Goal: Information Seeking & Learning: Find specific fact

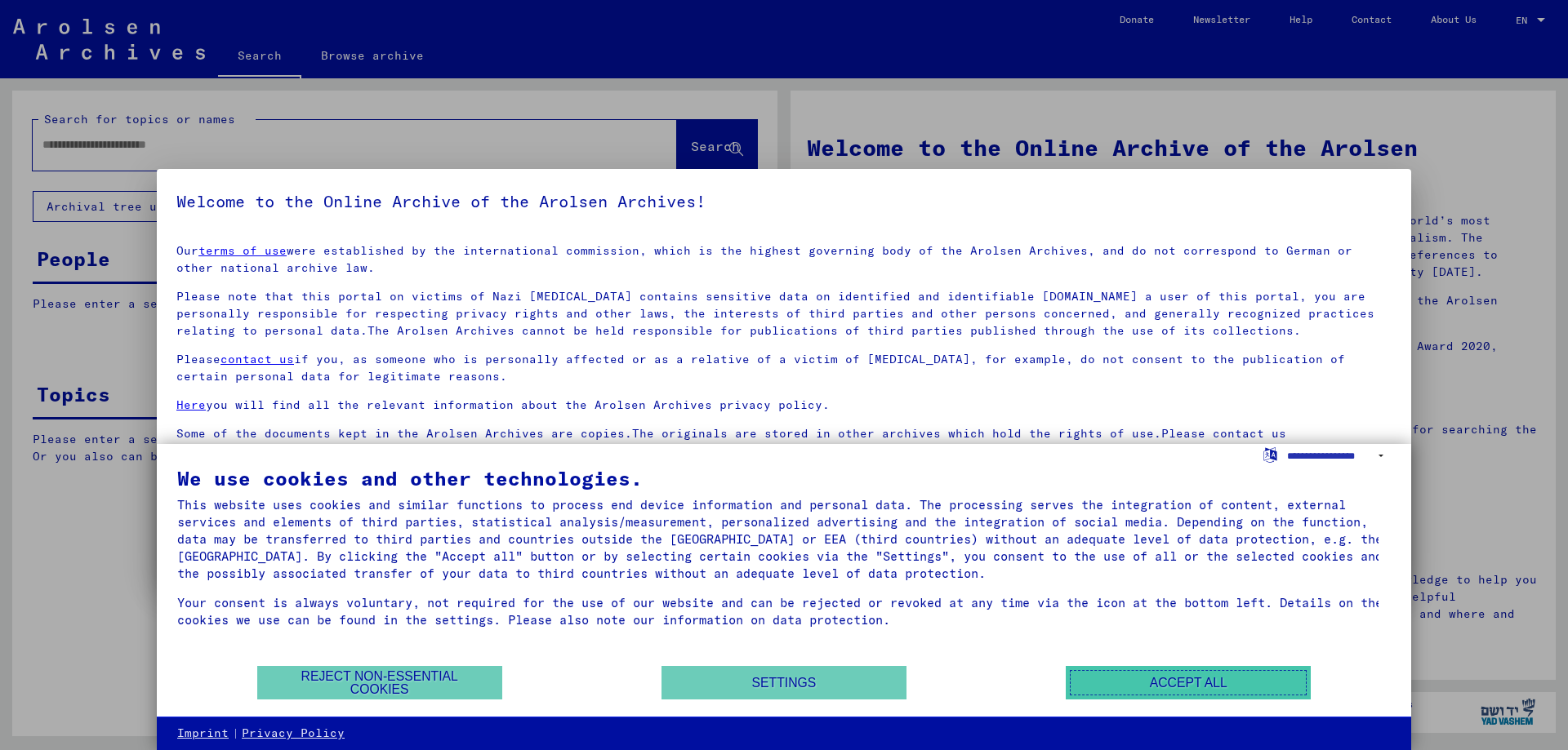
click at [1190, 686] on button "Accept all" at bounding box center [1189, 683] width 245 height 34
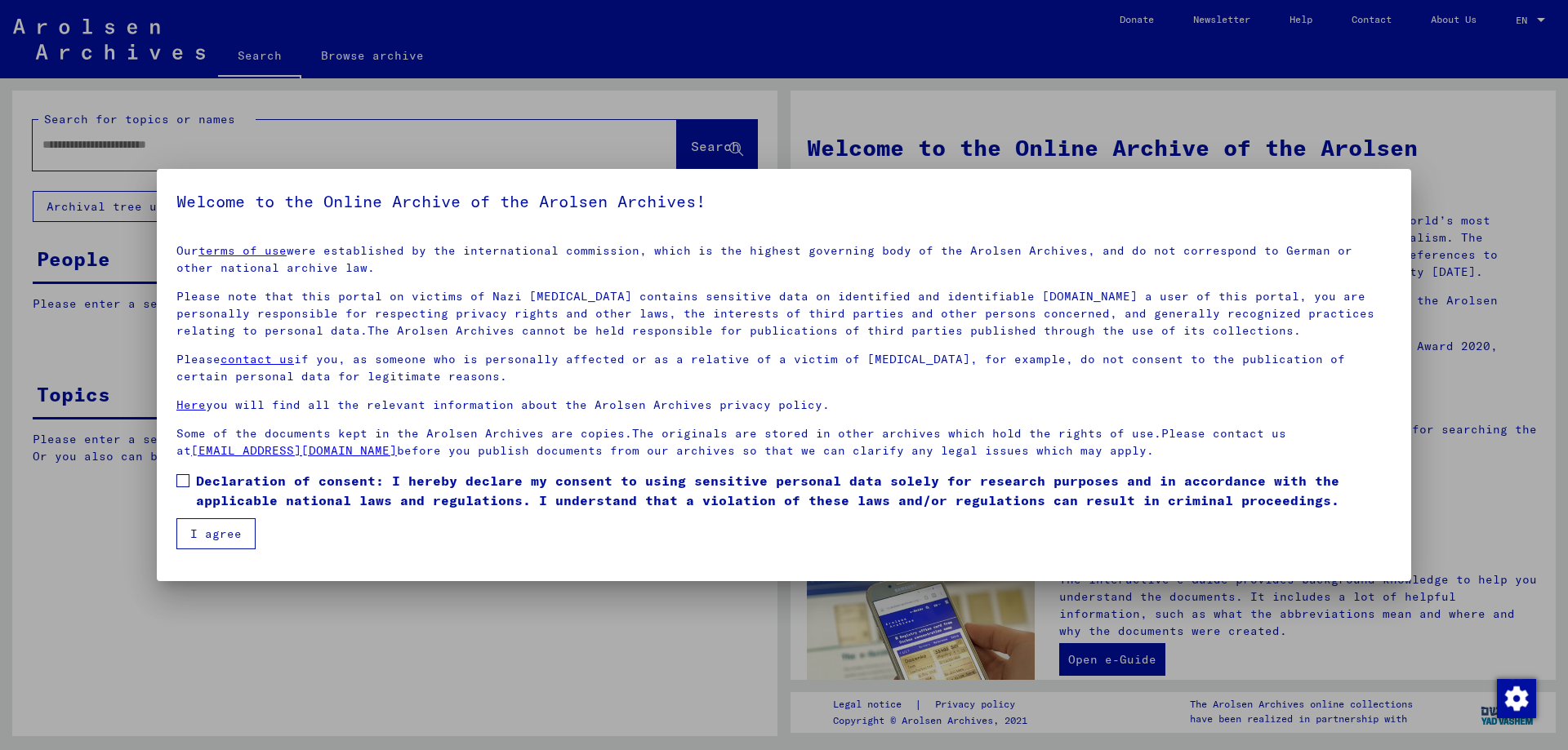
click at [529, 654] on div at bounding box center [784, 375] width 1568 height 750
drag, startPoint x: 206, startPoint y: 533, endPoint x: 239, endPoint y: 536, distance: 33.1
click at [210, 534] on button "I agree" at bounding box center [216, 534] width 80 height 31
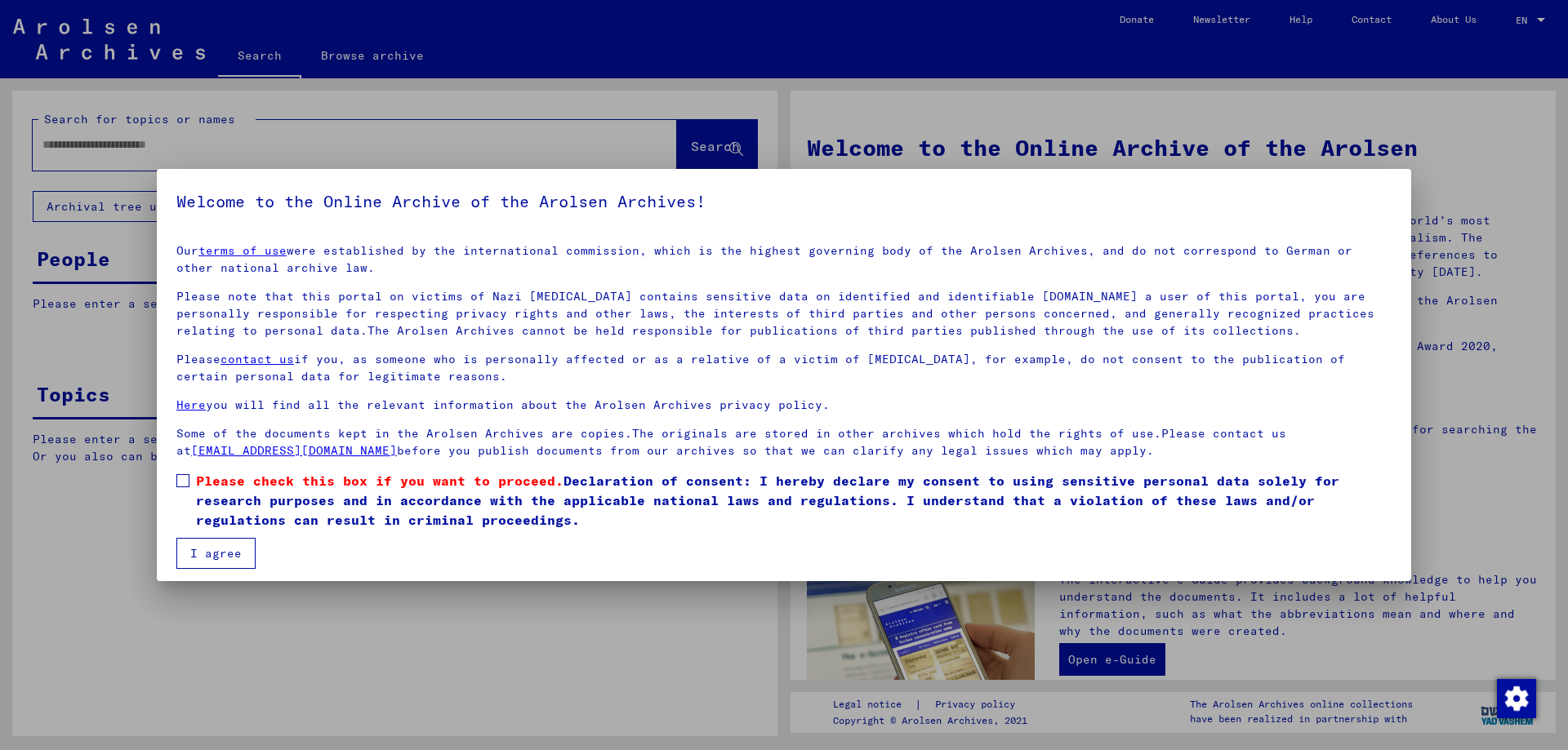
click at [184, 478] on span at bounding box center [183, 481] width 13 height 13
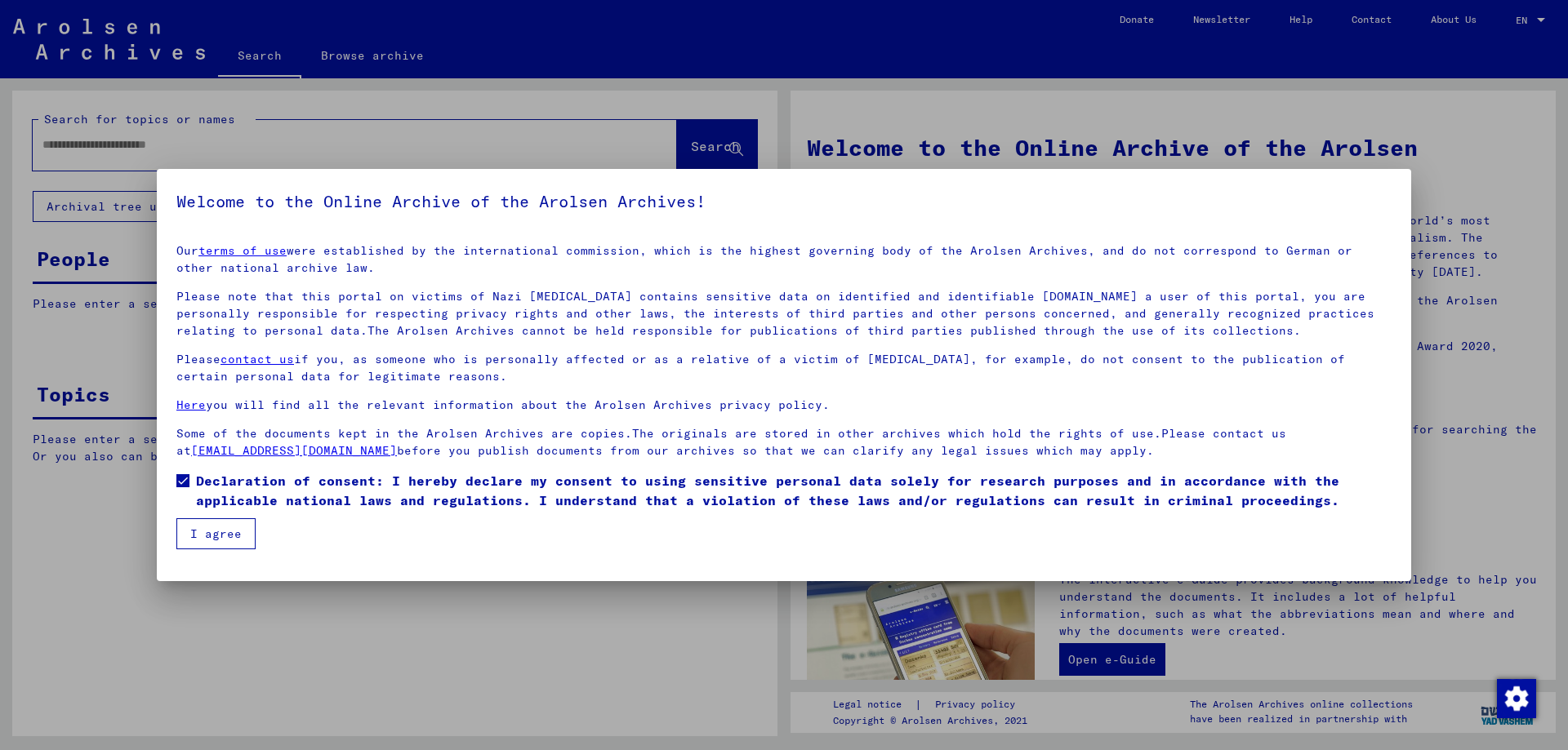
click at [215, 535] on button "I agree" at bounding box center [216, 534] width 80 height 31
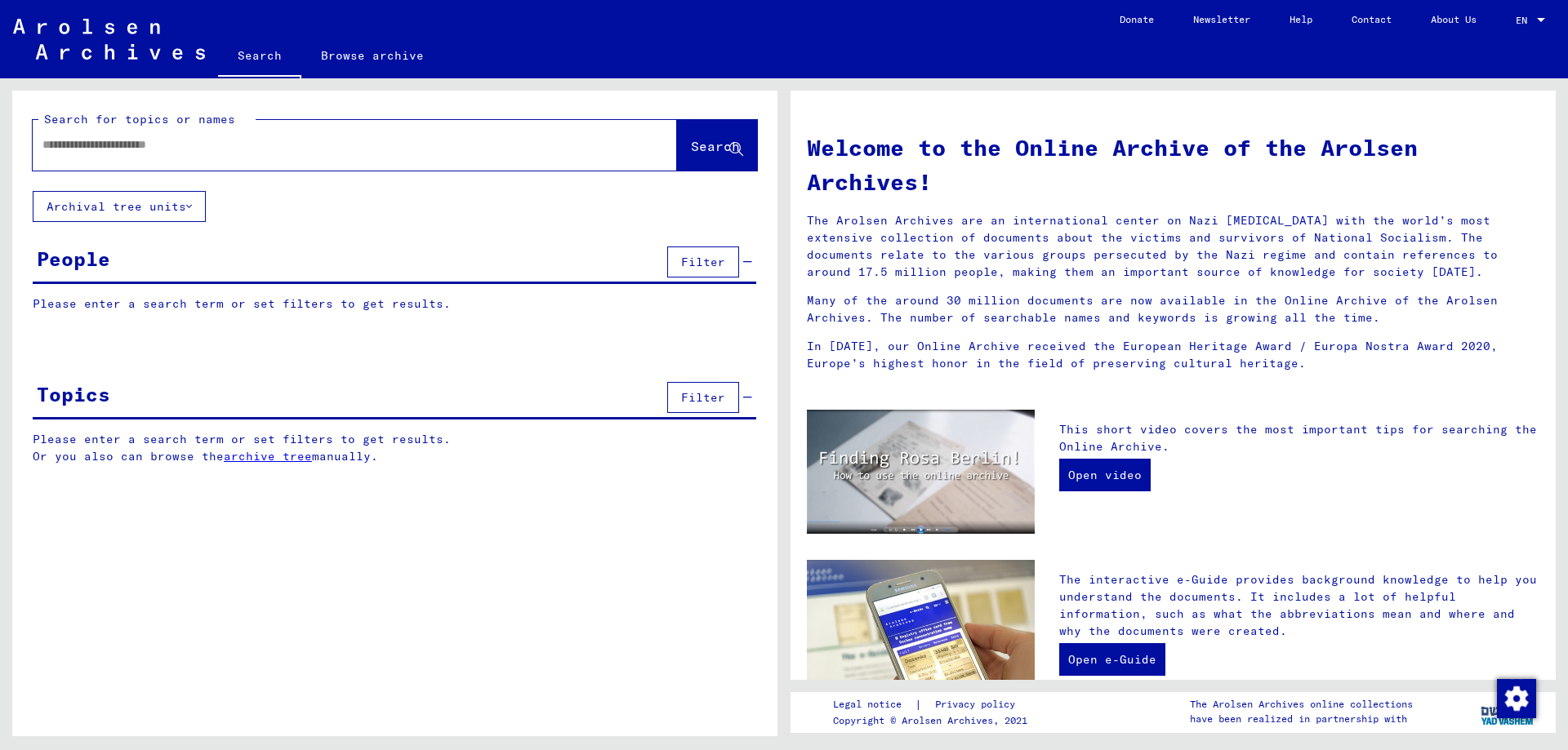
click at [50, 148] on input "text" at bounding box center [334, 145] width 585 height 17
type input "**********"
click at [691, 141] on span "Search" at bounding box center [715, 146] width 49 height 16
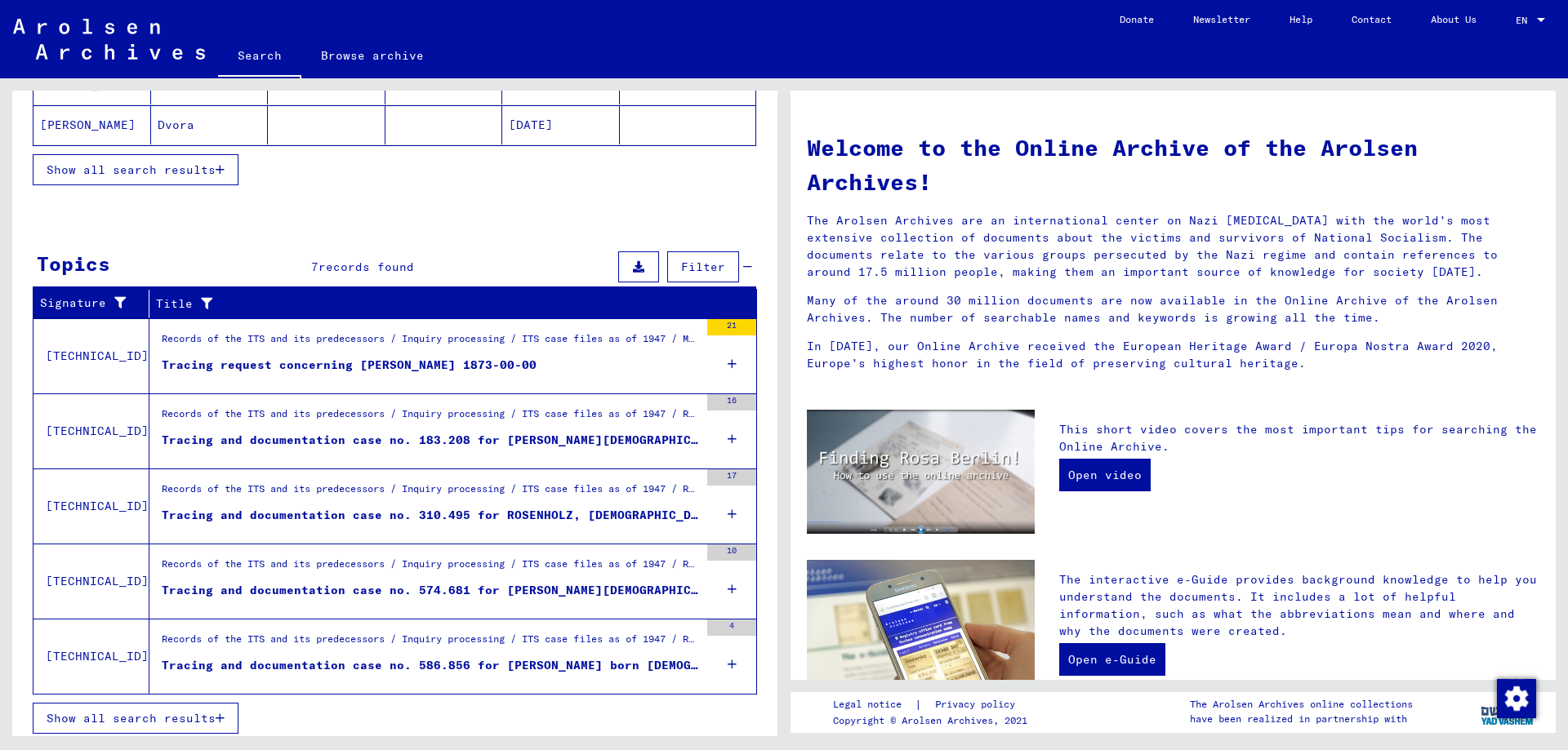
scroll to position [392, 0]
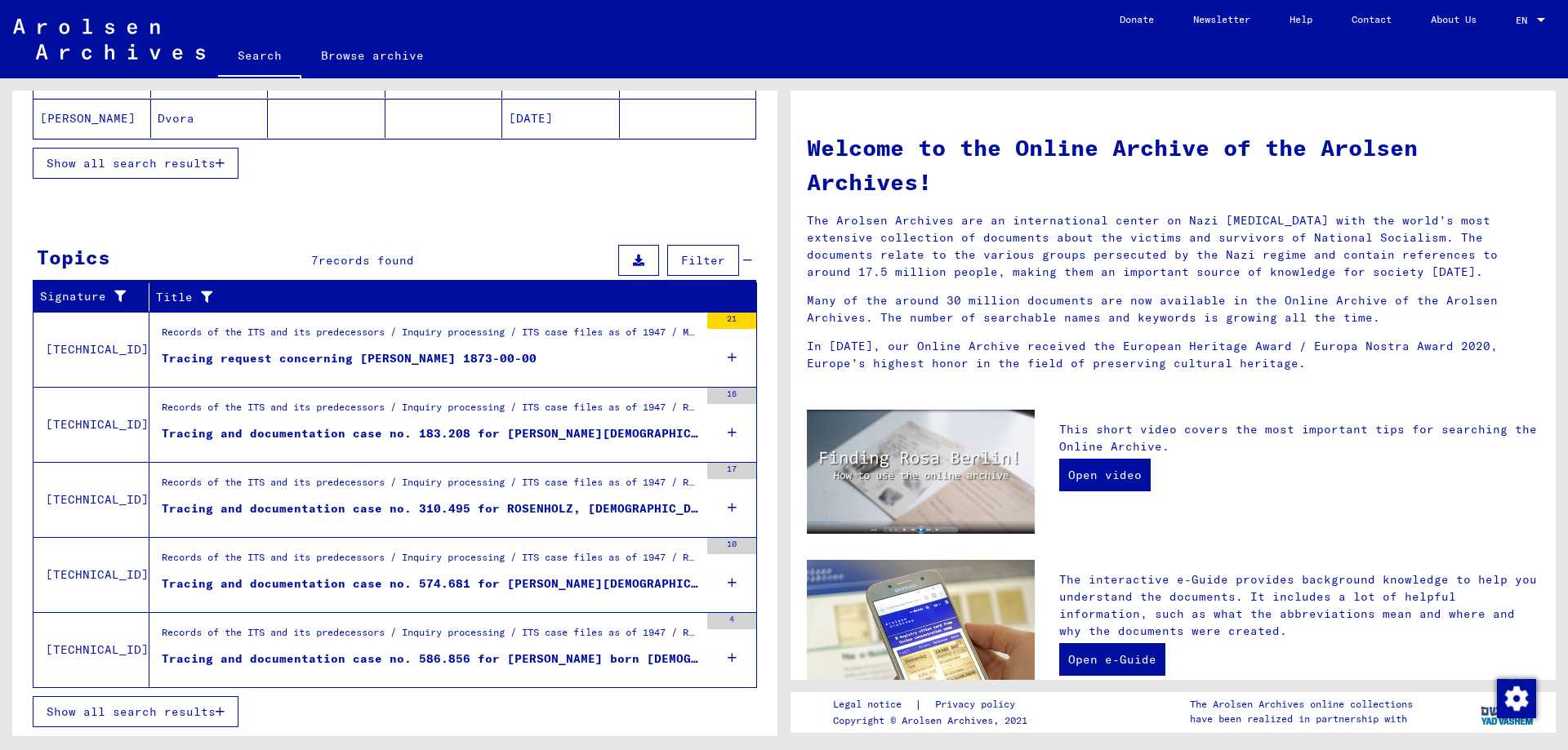
click at [521, 428] on div "Tracing and documentation case no. 183.208 for [PERSON_NAME][DEMOGRAPHIC_DATA] …" at bounding box center [430, 434] width 537 height 17
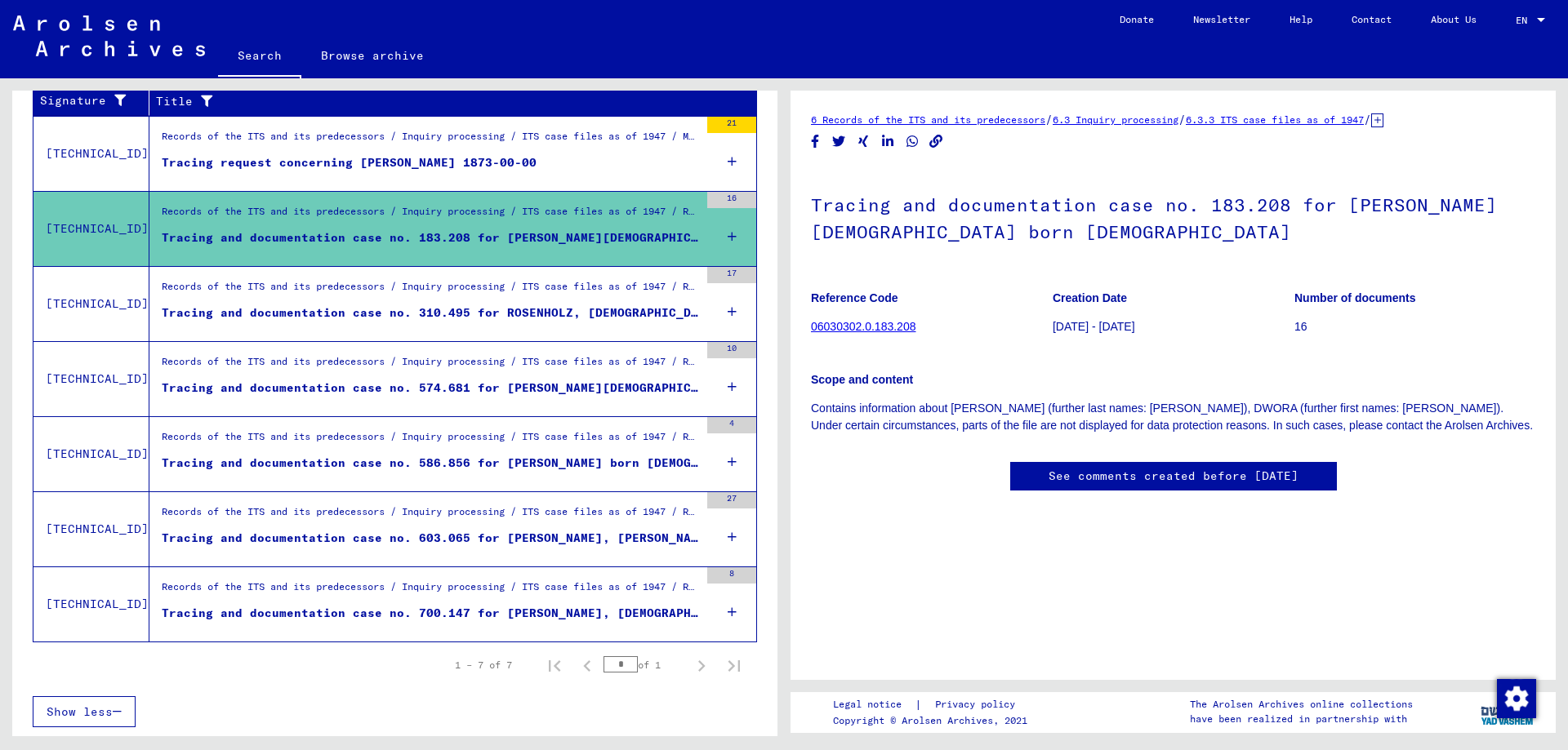
scroll to position [3, 0]
click at [849, 321] on link "06030302.0.183.208" at bounding box center [863, 327] width 104 height 13
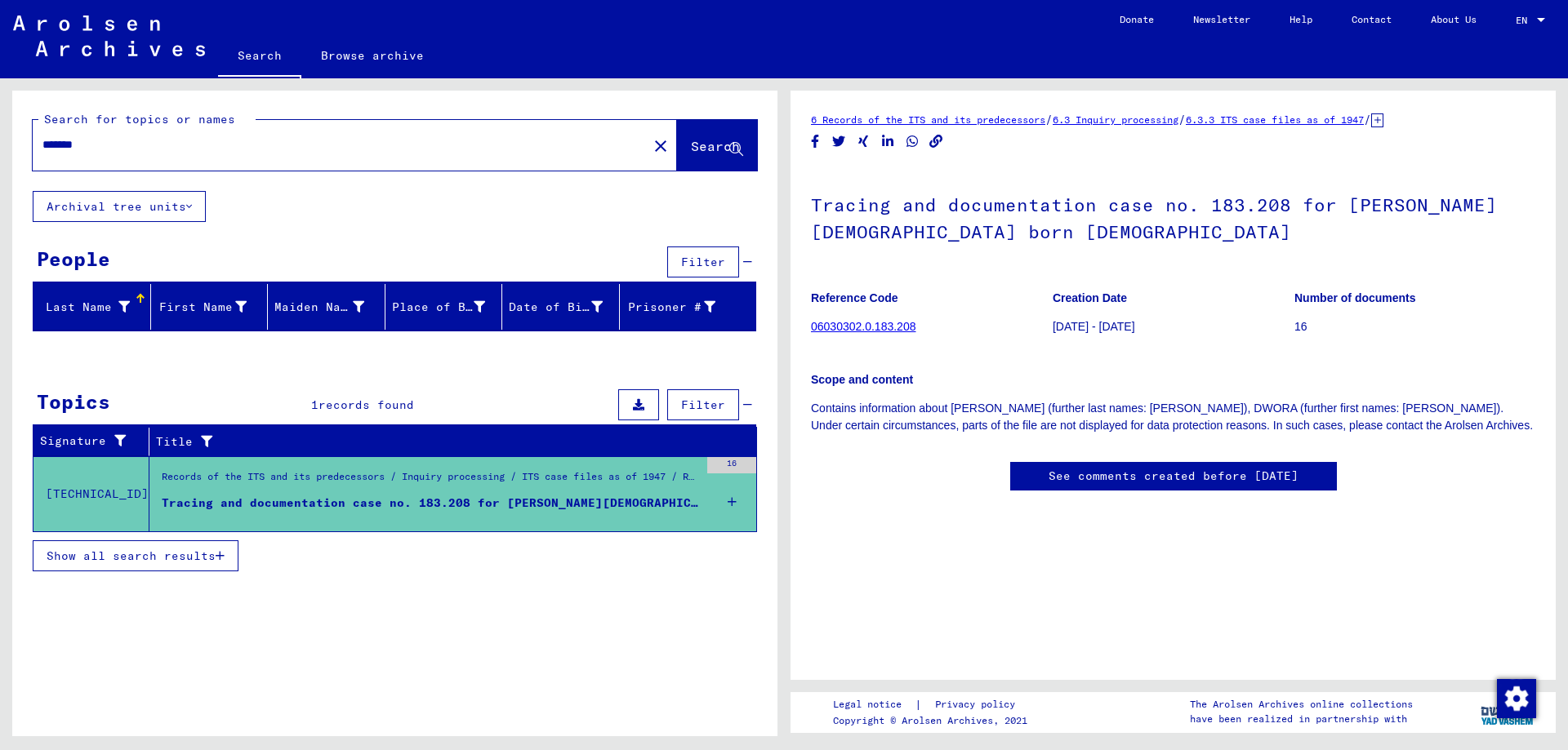
click at [164, 551] on span "Show all search results" at bounding box center [131, 556] width 169 height 14
